Goal: Navigation & Orientation: Find specific page/section

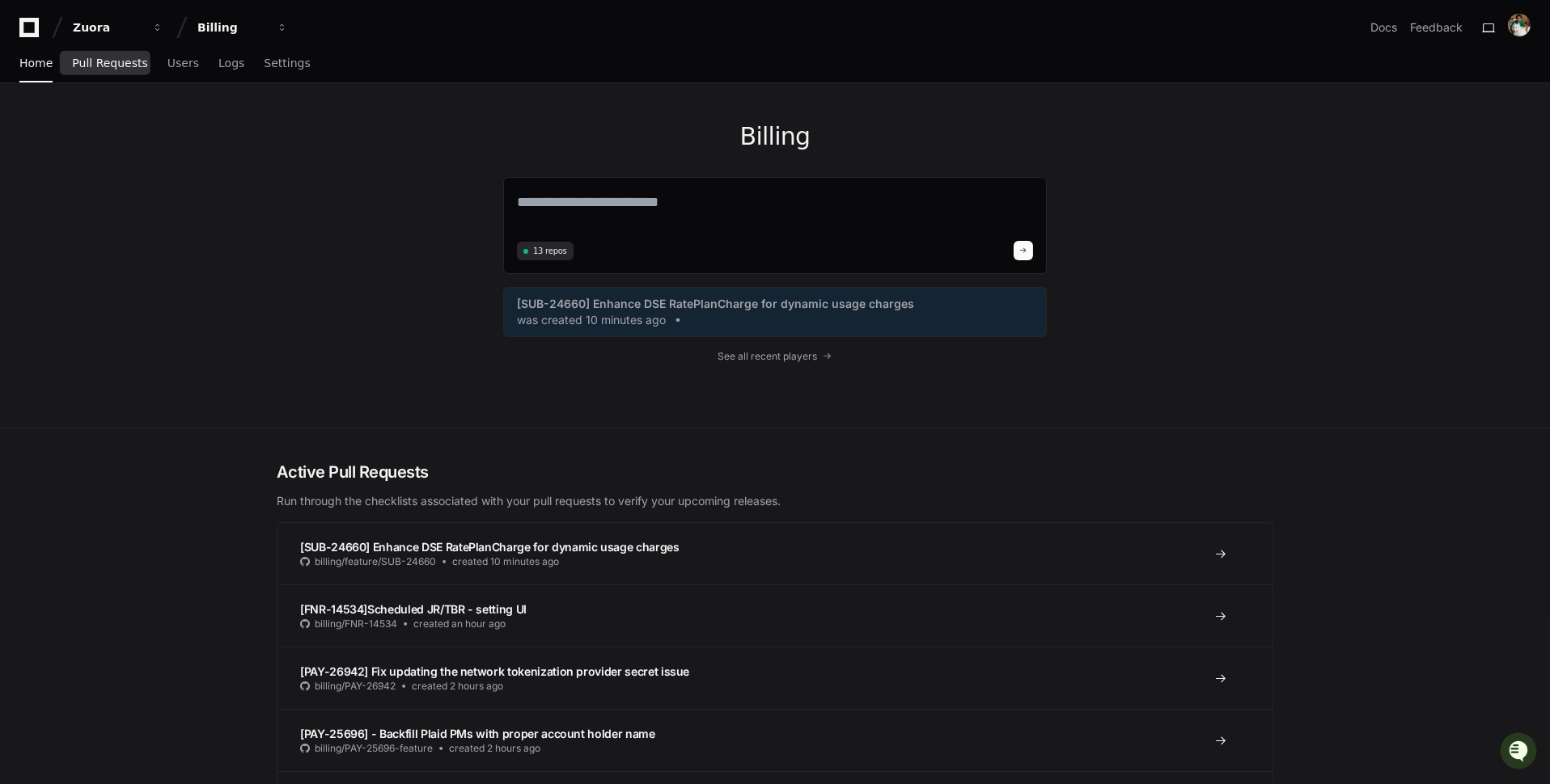
click at [121, 60] on span "Pull Requests" at bounding box center [109, 63] width 75 height 9
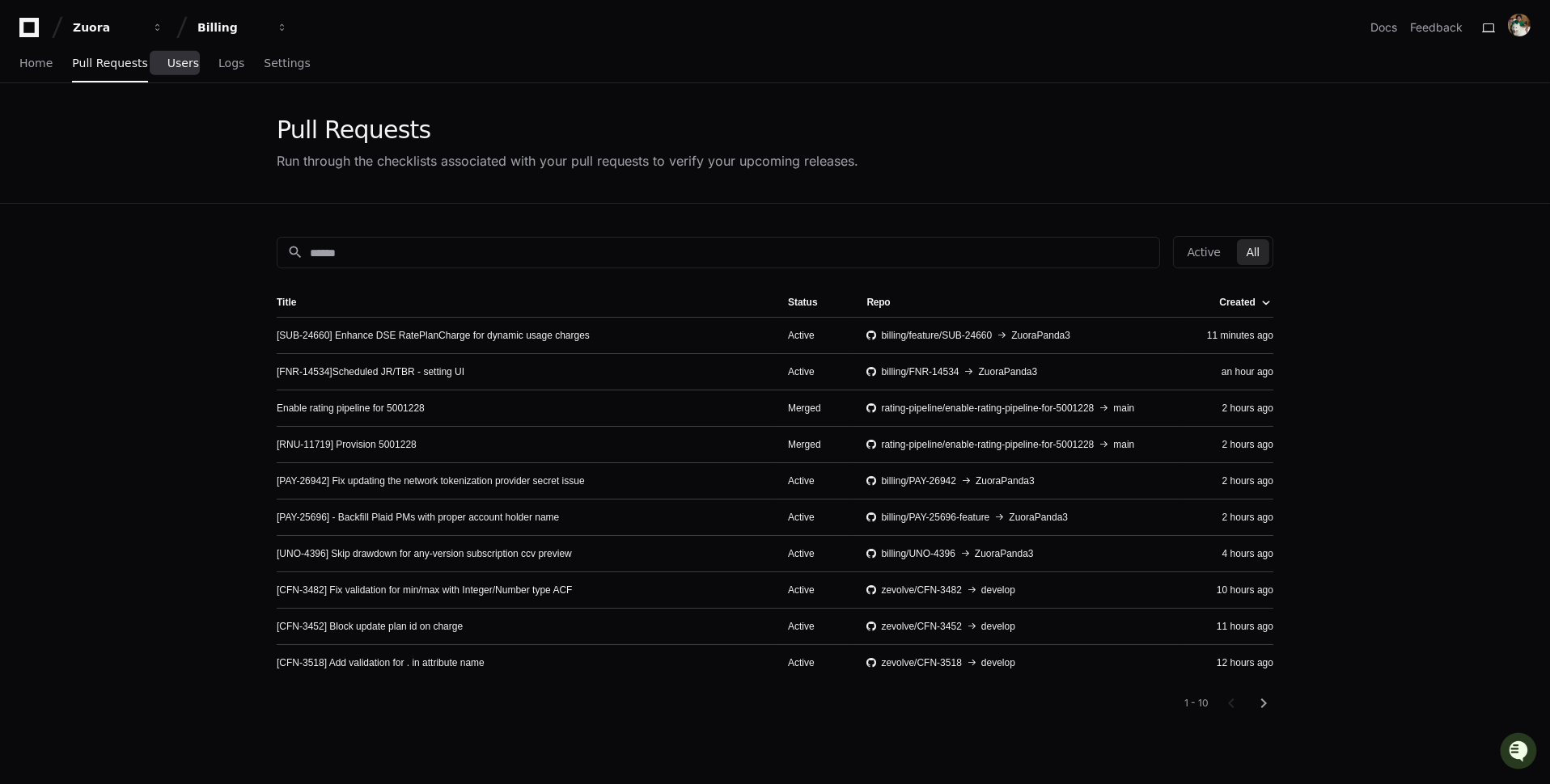
click at [167, 68] on span "Users" at bounding box center [183, 63] width 32 height 9
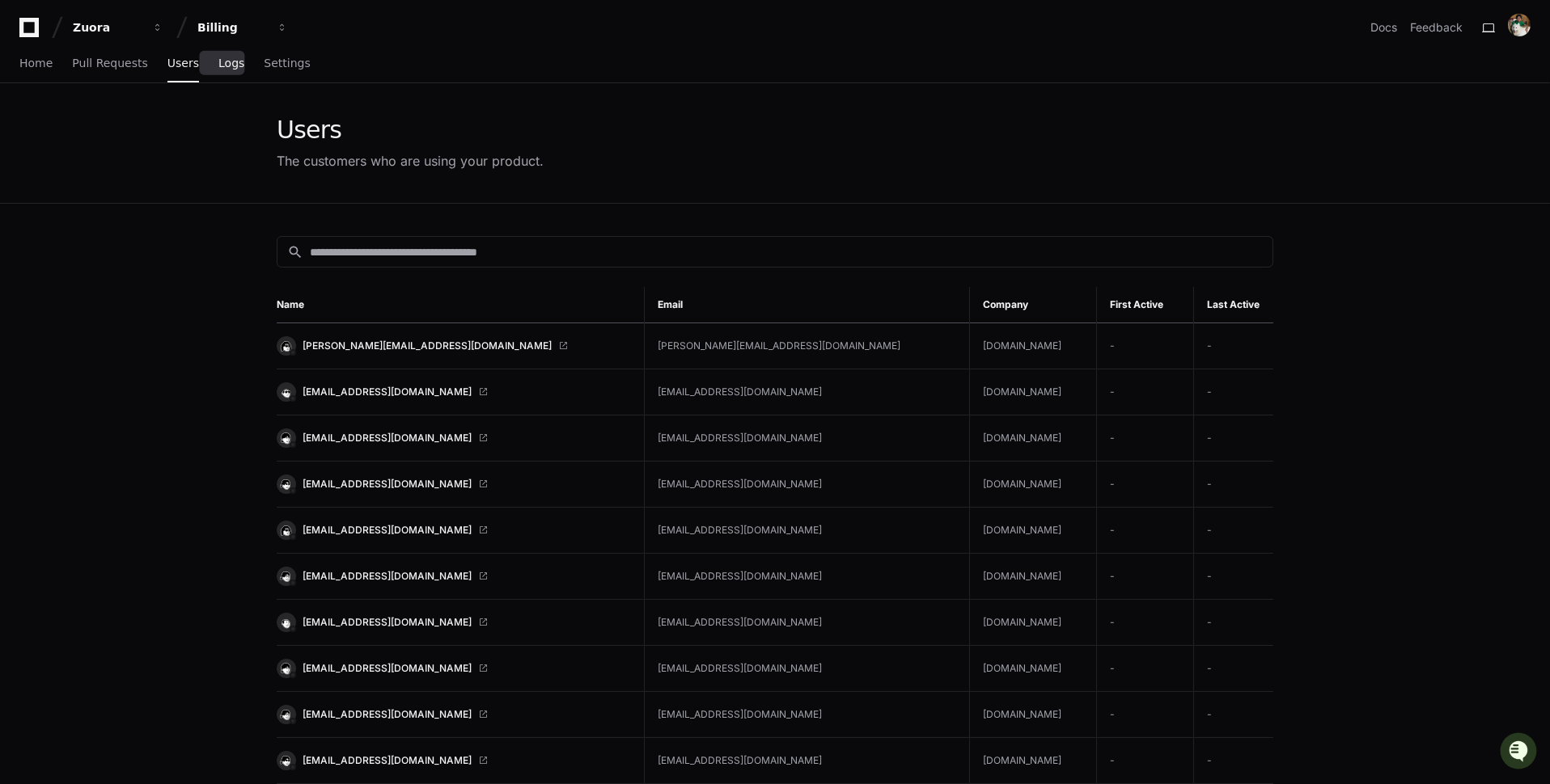
click at [219, 74] on link "Logs" at bounding box center [232, 64] width 26 height 37
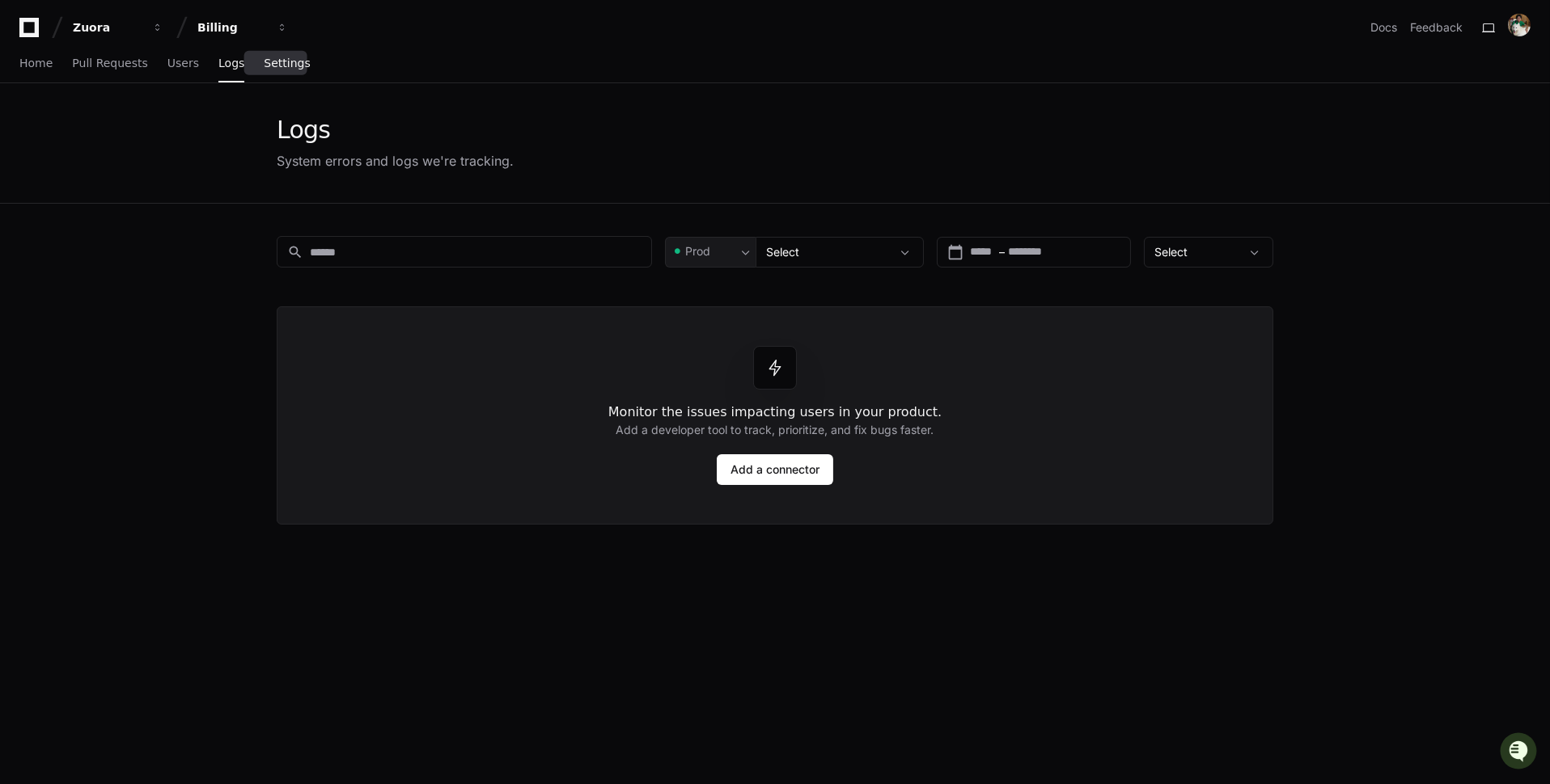
click at [264, 73] on link "Settings" at bounding box center [287, 64] width 46 height 37
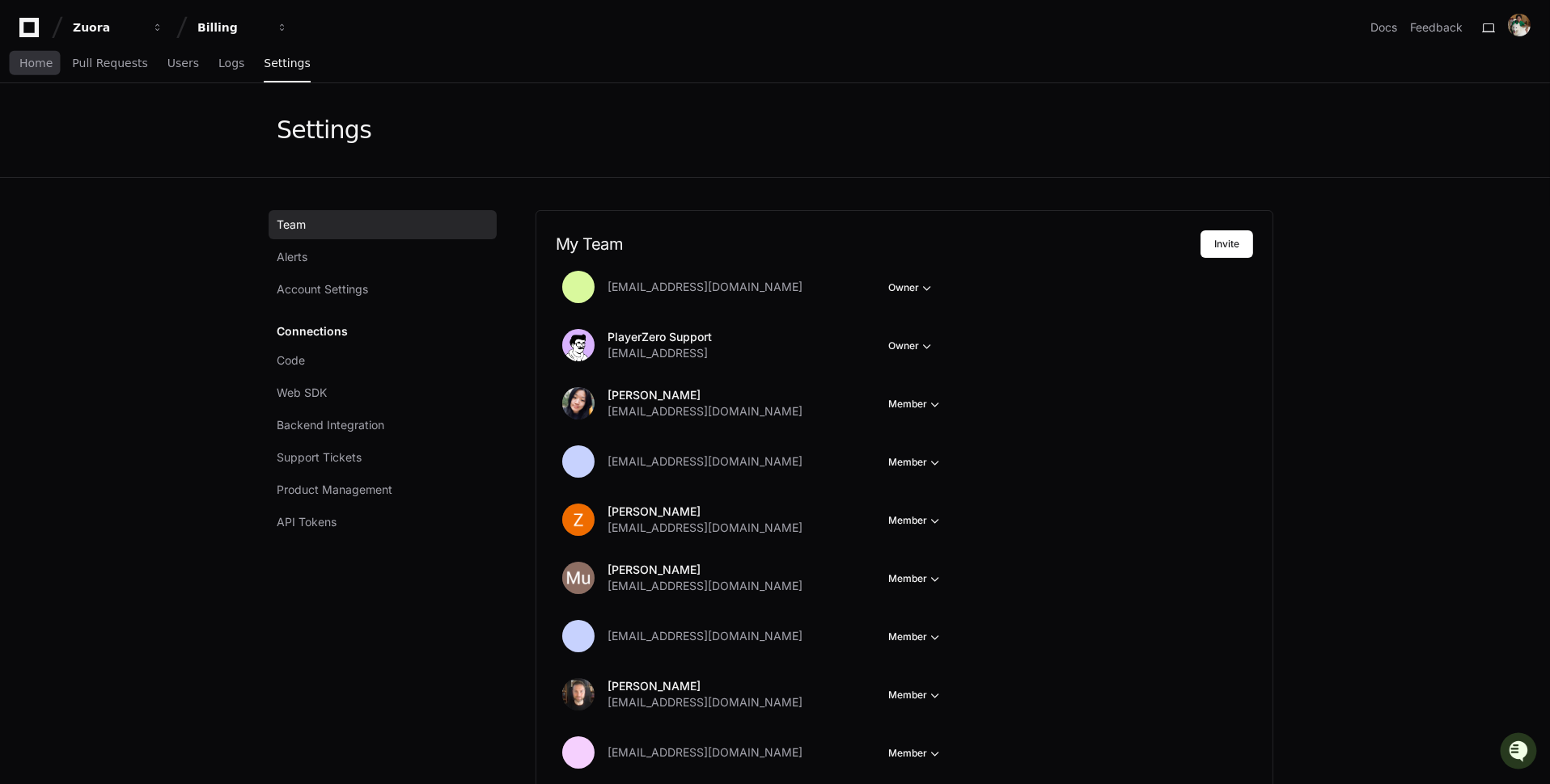
click at [52, 71] on div "Home Pull Requests Users Logs Settings" at bounding box center [165, 64] width 291 height 37
click at [40, 66] on span "Home" at bounding box center [36, 63] width 34 height 9
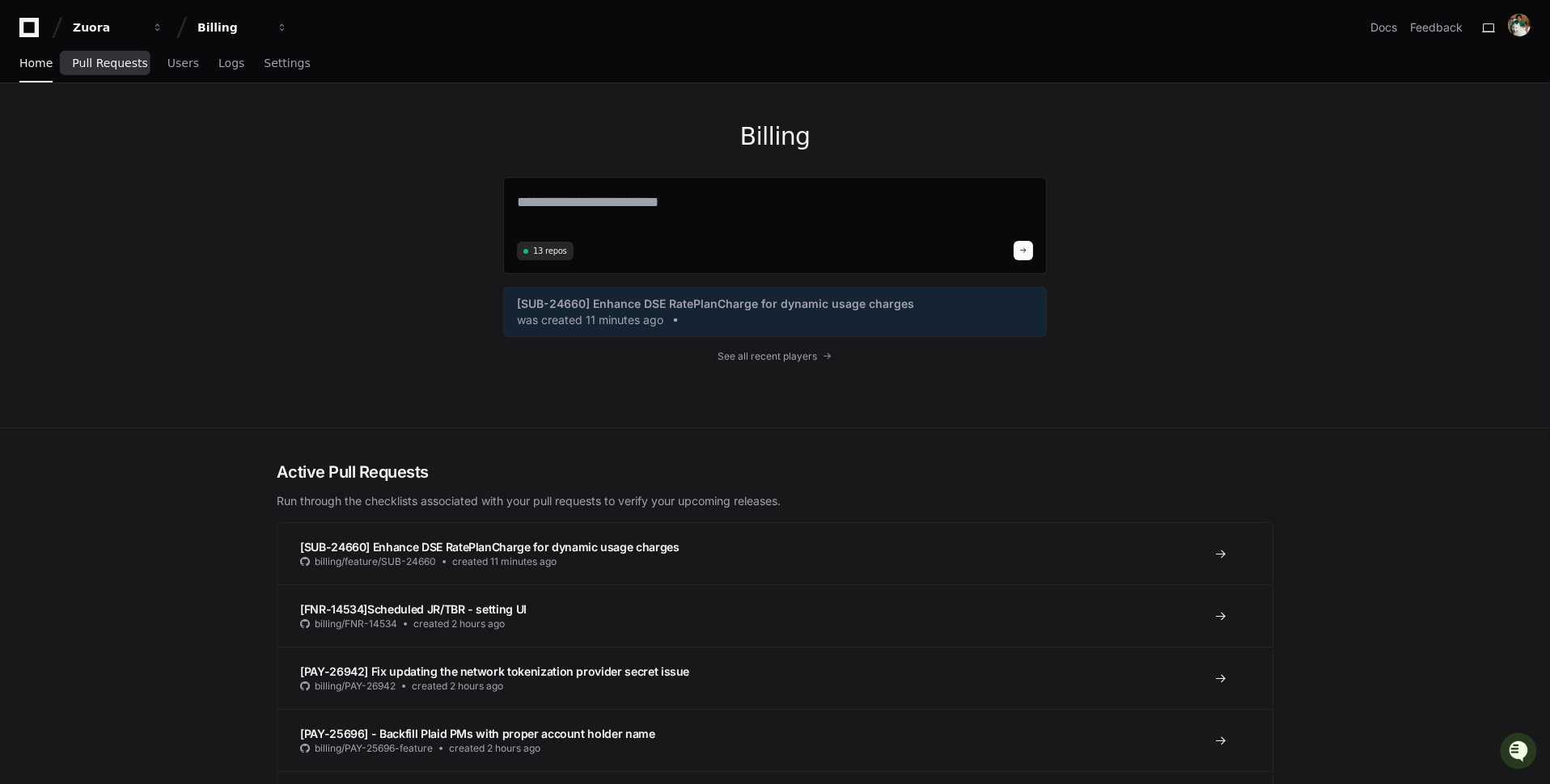
click at [133, 71] on link "Pull Requests" at bounding box center [109, 64] width 75 height 37
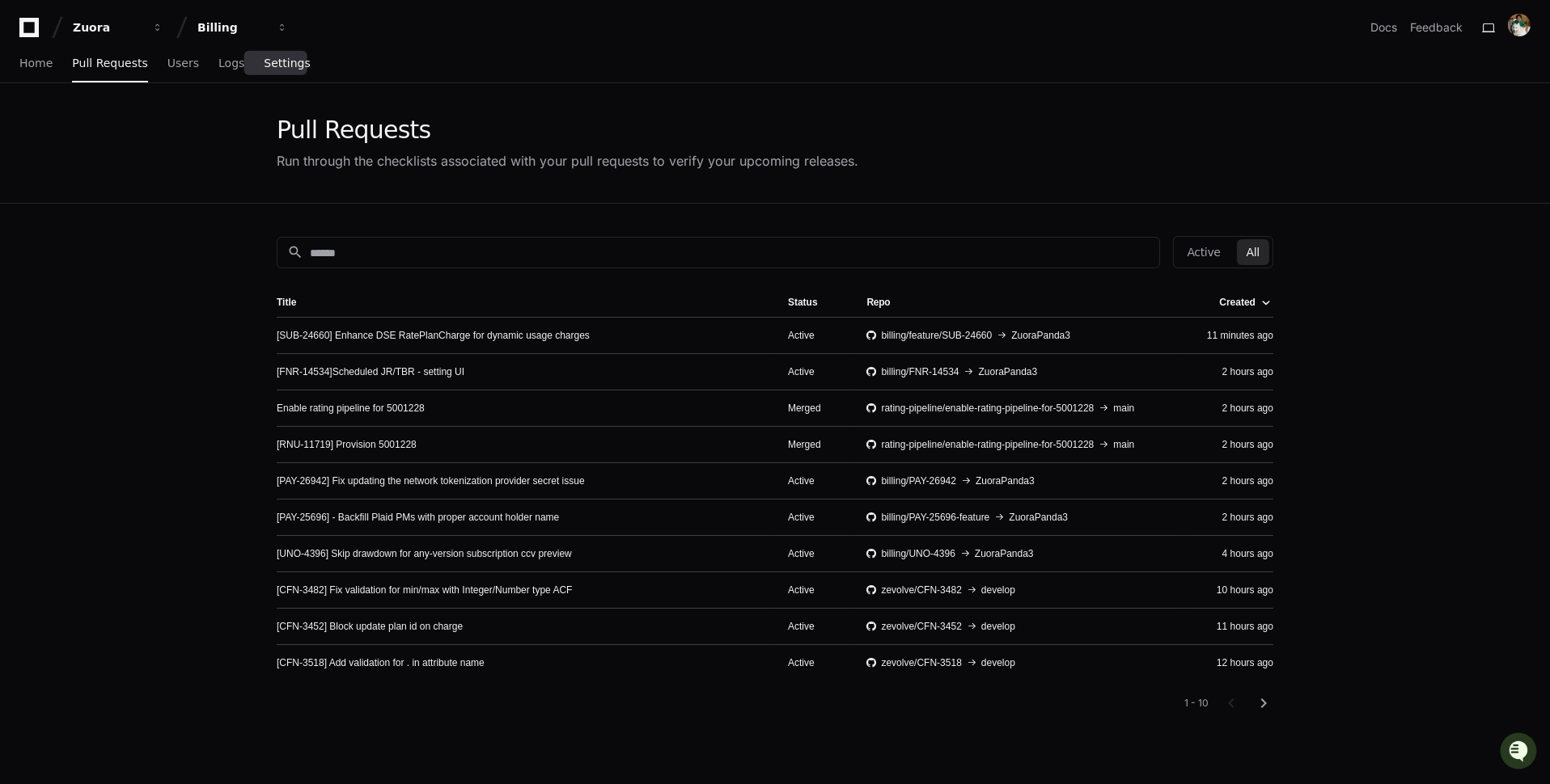
click at [294, 72] on link "Settings" at bounding box center [287, 64] width 46 height 37
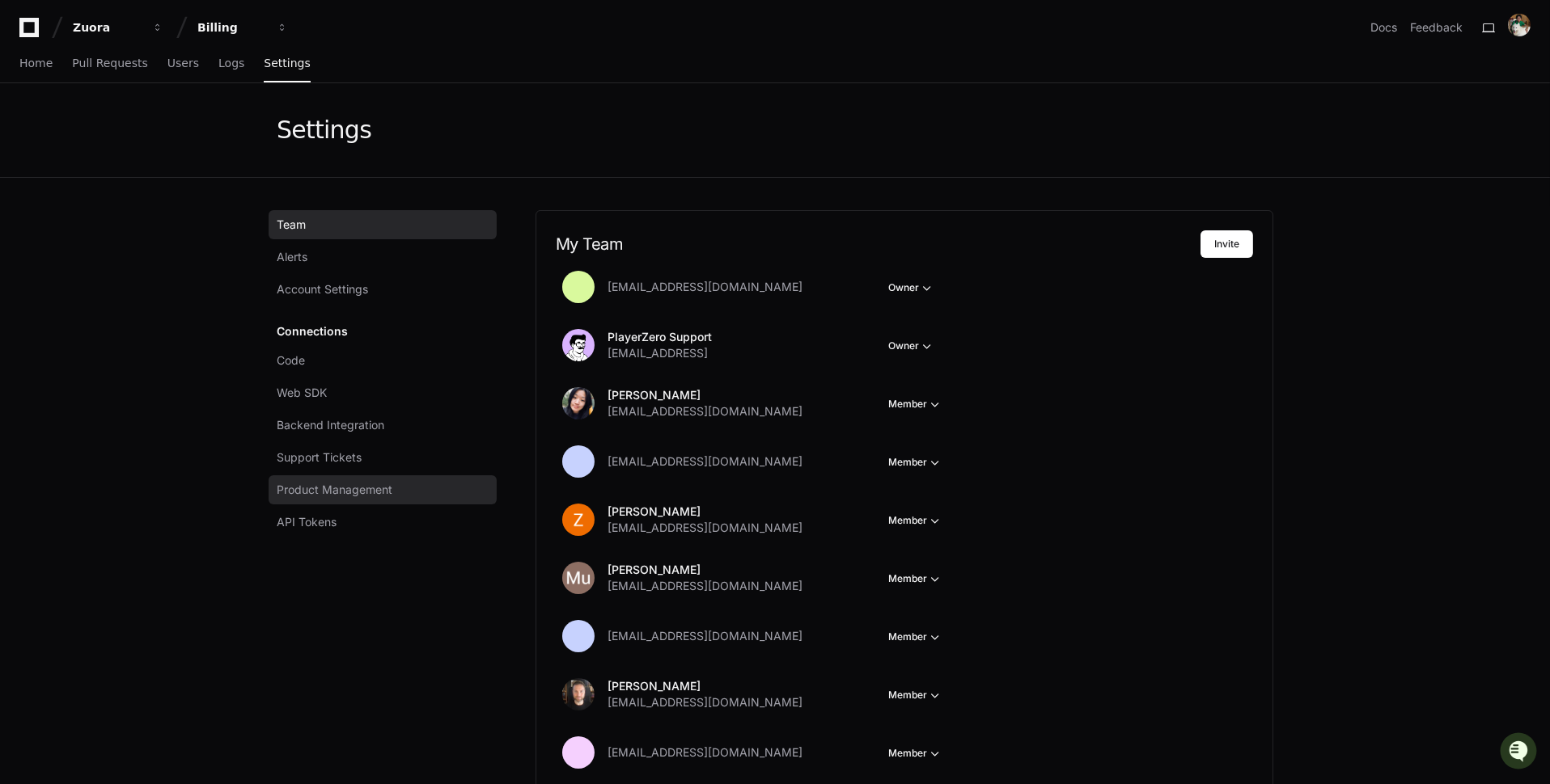
click at [412, 483] on link "Product Management" at bounding box center [382, 490] width 228 height 29
